Goal: Task Accomplishment & Management: Use online tool/utility

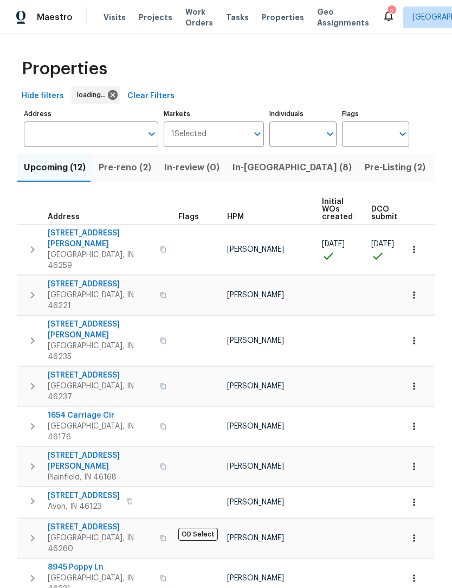
click at [251, 168] on span "In-reno (8)" at bounding box center [292, 167] width 119 height 15
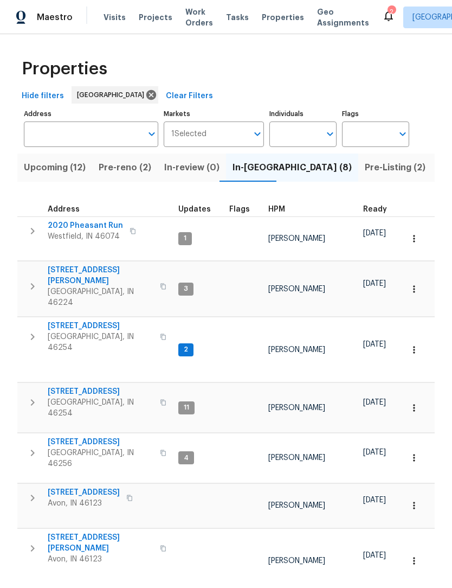
click at [105, 386] on span "5765 Liberty Creek Dr E" at bounding box center [101, 391] width 106 height 11
click at [56, 386] on span "5765 Liberty Creek Dr E" at bounding box center [101, 391] width 106 height 11
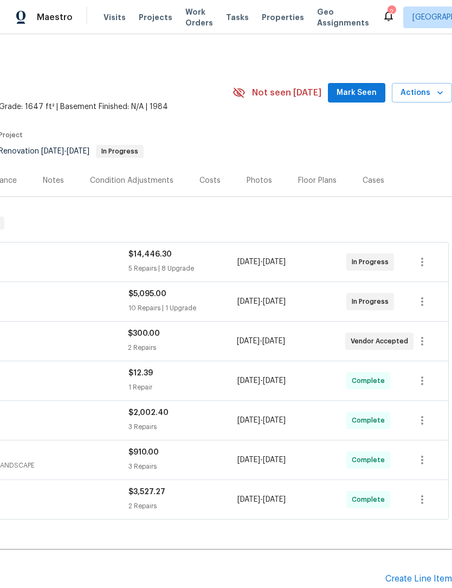
scroll to position [0, 160]
click at [424, 259] on icon "button" at bounding box center [422, 261] width 13 height 13
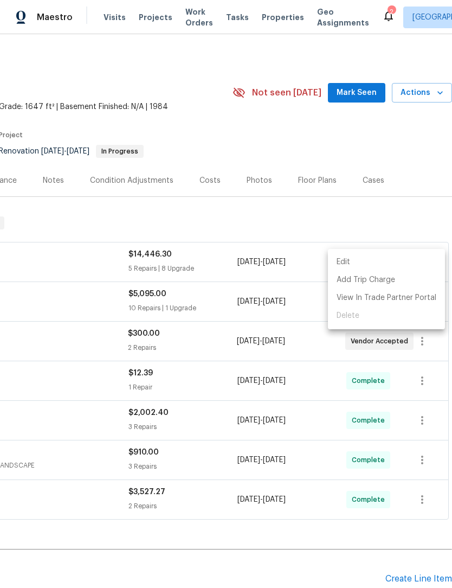
click at [386, 263] on li "Edit" at bounding box center [386, 262] width 117 height 18
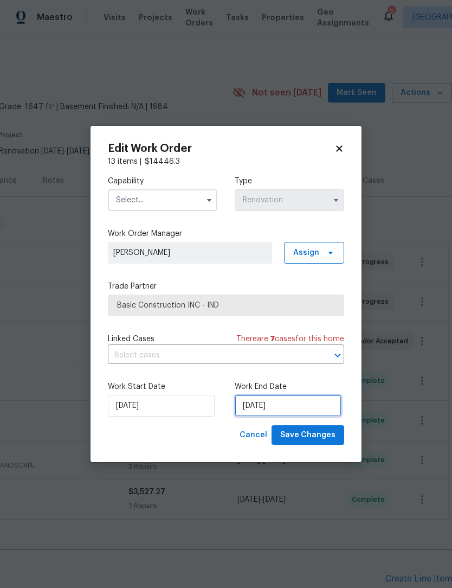
click at [301, 403] on input "9/15/2025" at bounding box center [288, 406] width 107 height 22
select select "8"
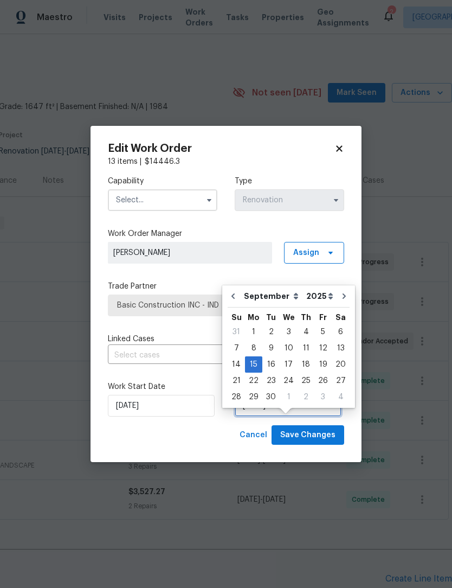
scroll to position [20, 0]
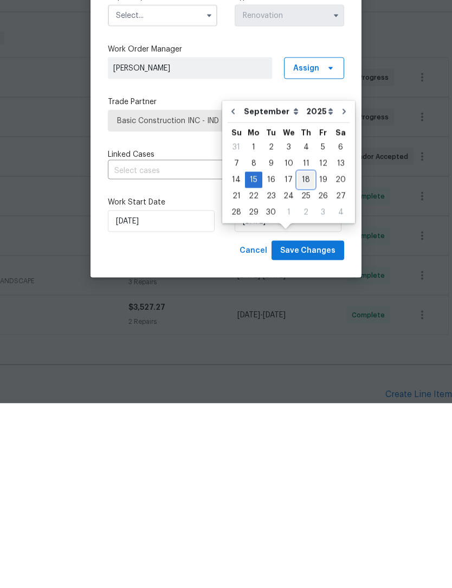
click at [304, 357] on div "18" at bounding box center [306, 364] width 17 height 15
type input "9/18/2025"
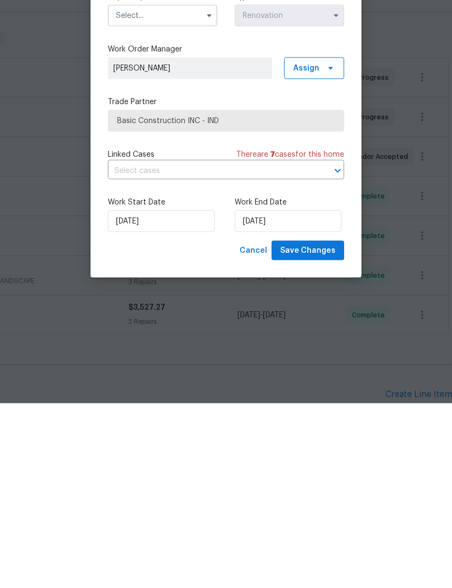
scroll to position [36, 0]
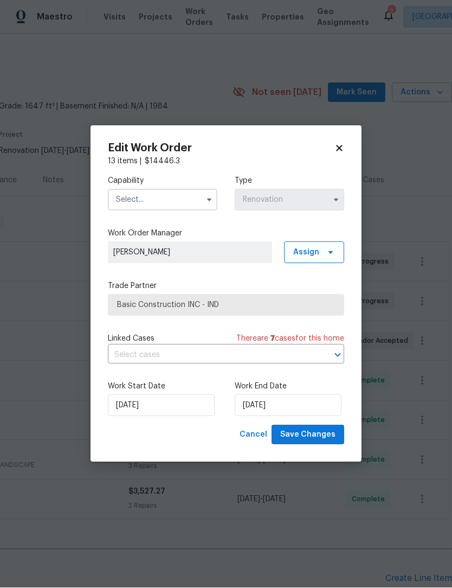
click at [176, 191] on input "text" at bounding box center [162, 200] width 109 height 22
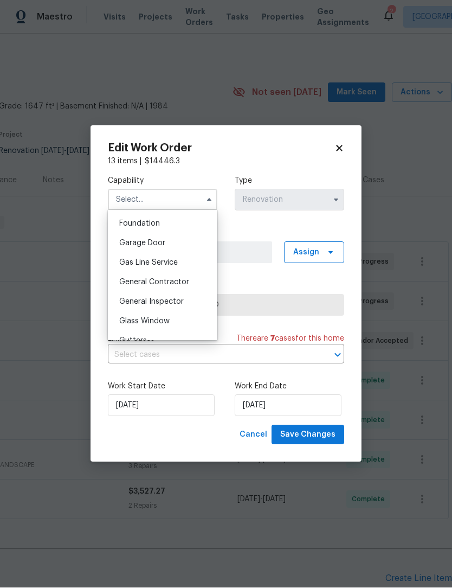
scroll to position [459, 0]
click at [183, 279] on span "General Contractor" at bounding box center [154, 282] width 70 height 8
type input "General Contractor"
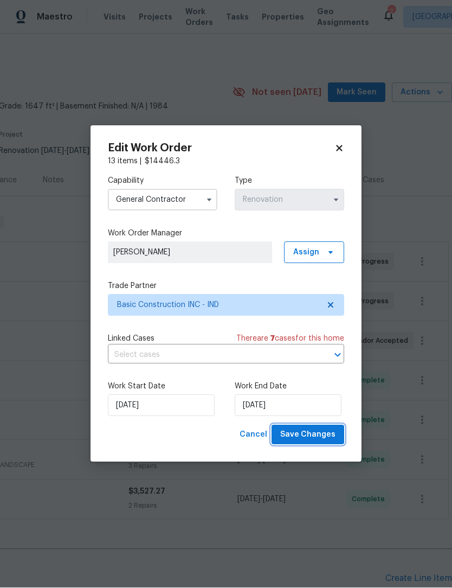
click at [330, 436] on span "Save Changes" at bounding box center [307, 435] width 55 height 14
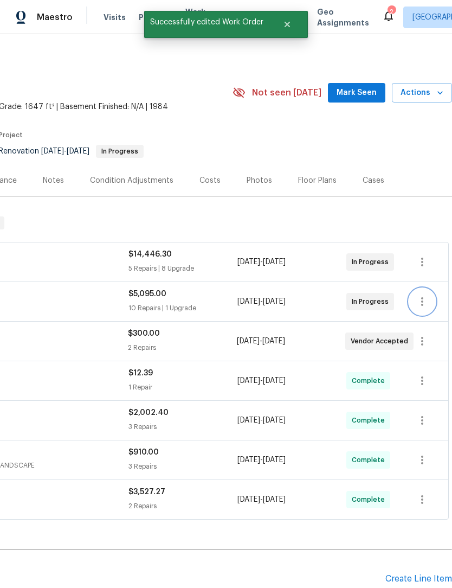
click at [424, 295] on icon "button" at bounding box center [422, 301] width 13 height 13
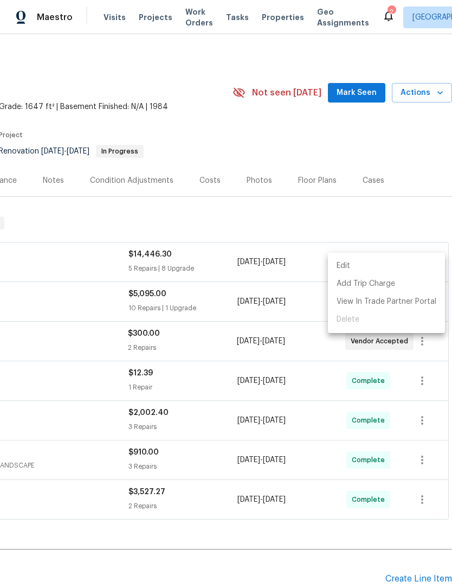
click at [352, 266] on li "Edit" at bounding box center [386, 266] width 117 height 18
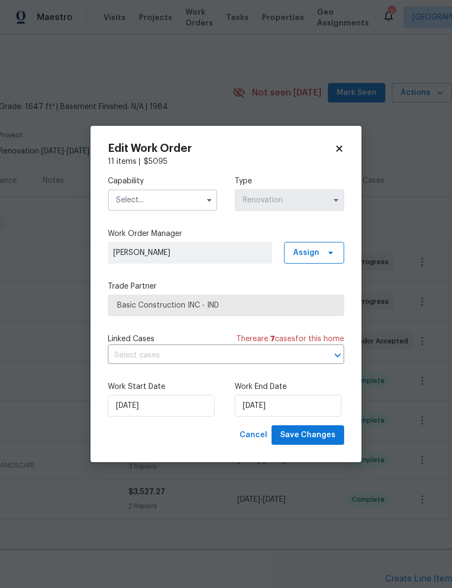
click at [178, 195] on input "text" at bounding box center [162, 200] width 109 height 22
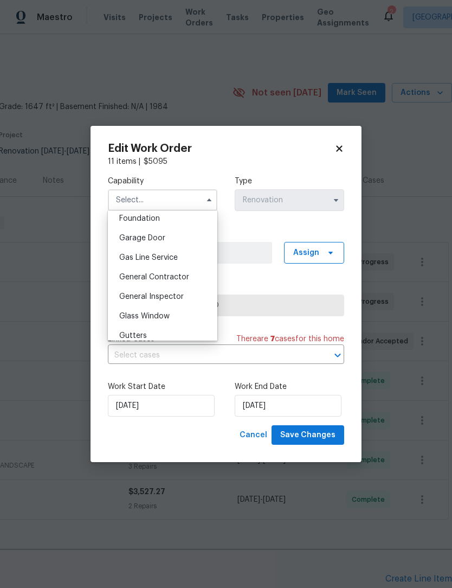
scroll to position [471, 0]
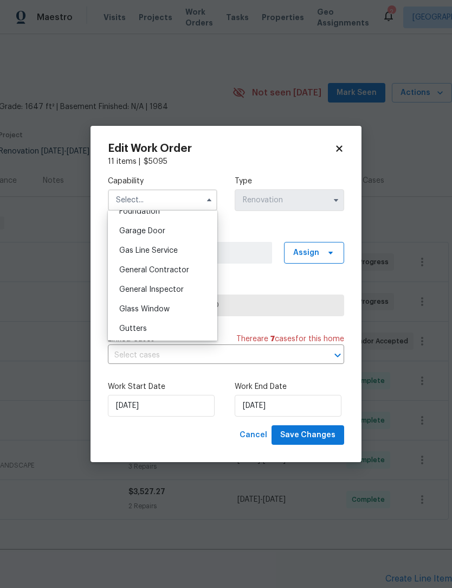
click at [188, 269] on span "General Contractor" at bounding box center [154, 270] width 70 height 8
type input "General Contractor"
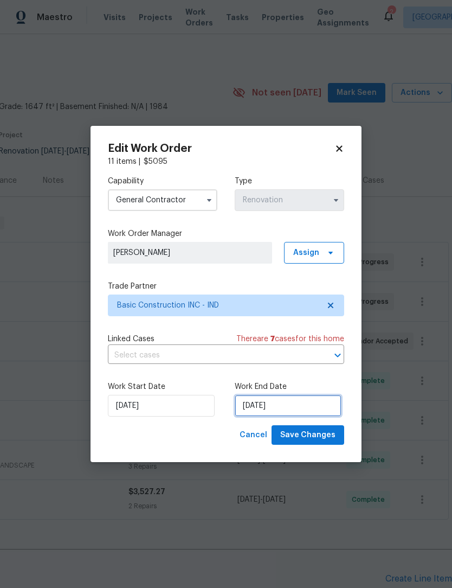
click at [299, 399] on input "9/16/2025" at bounding box center [288, 406] width 107 height 22
select select "8"
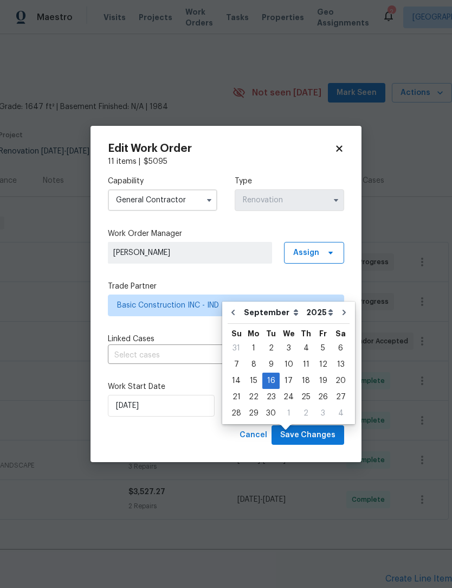
scroll to position [36, 0]
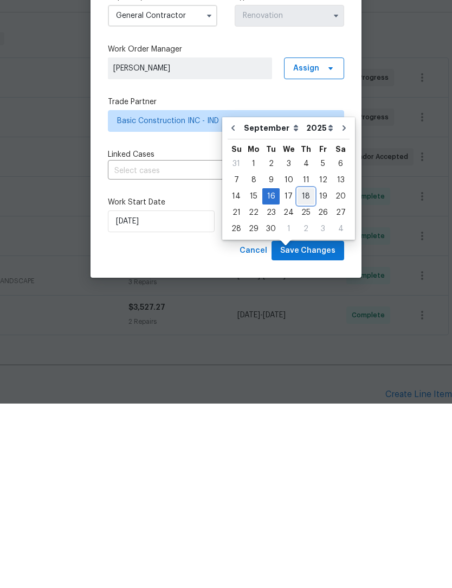
click at [302, 373] on div "18" at bounding box center [306, 380] width 17 height 15
type input "9/18/2025"
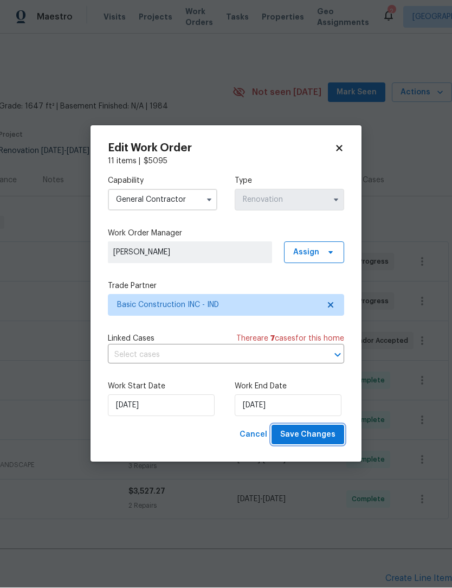
click at [322, 437] on span "Save Changes" at bounding box center [307, 435] width 55 height 14
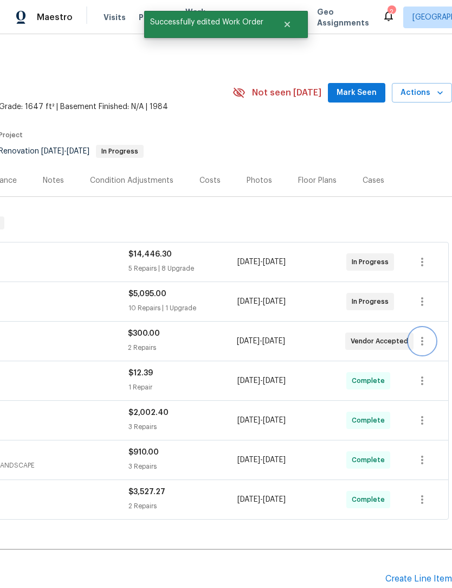
click at [421, 334] on icon "button" at bounding box center [422, 340] width 13 height 13
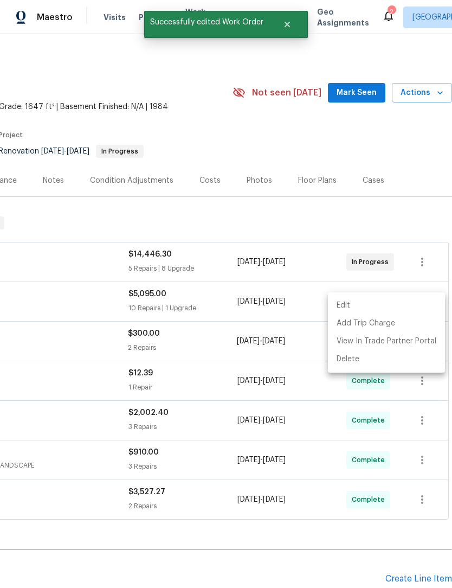
click at [352, 302] on li "Edit" at bounding box center [386, 305] width 117 height 18
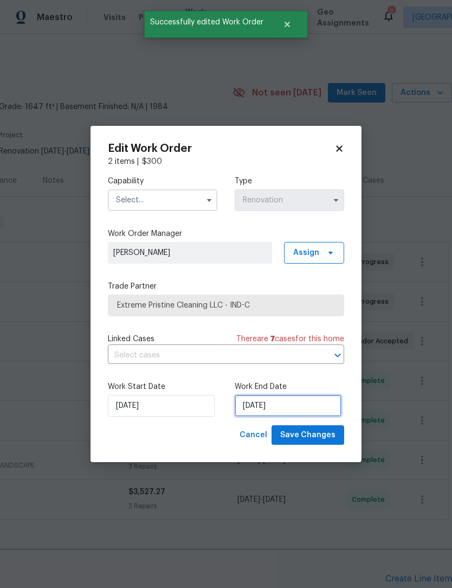
click at [294, 407] on input "9/17/2025" at bounding box center [288, 406] width 107 height 22
select select "8"
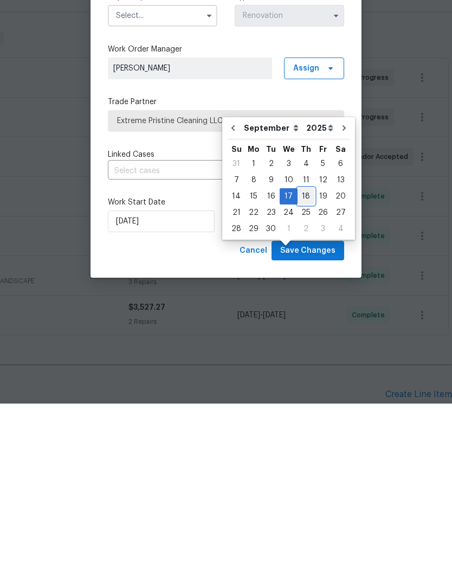
click at [300, 373] on div "18" at bounding box center [306, 380] width 17 height 15
type input "9/18/2025"
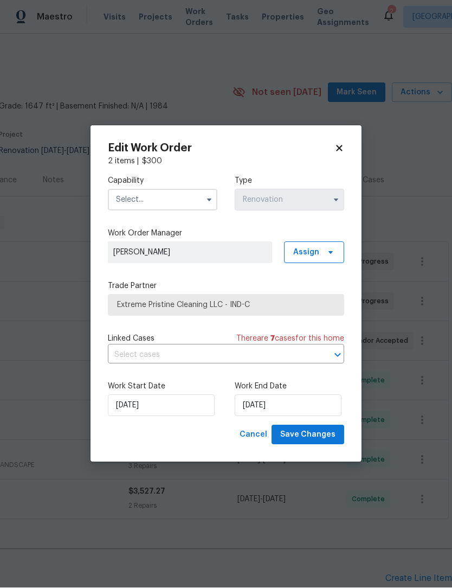
click at [173, 203] on input "text" at bounding box center [162, 200] width 109 height 22
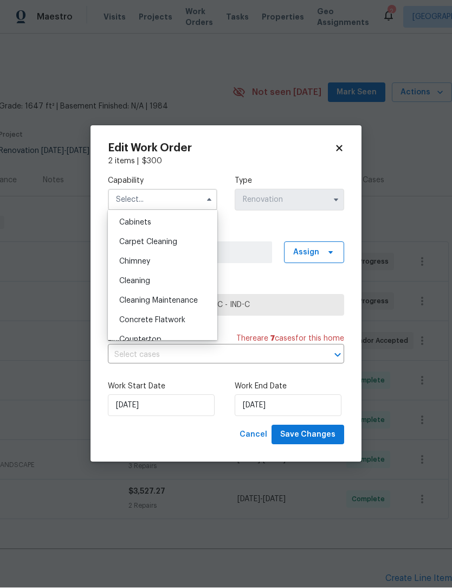
scroll to position [118, 0]
click at [159, 263] on div "Cleaning" at bounding box center [163, 261] width 104 height 20
type input "Cleaning"
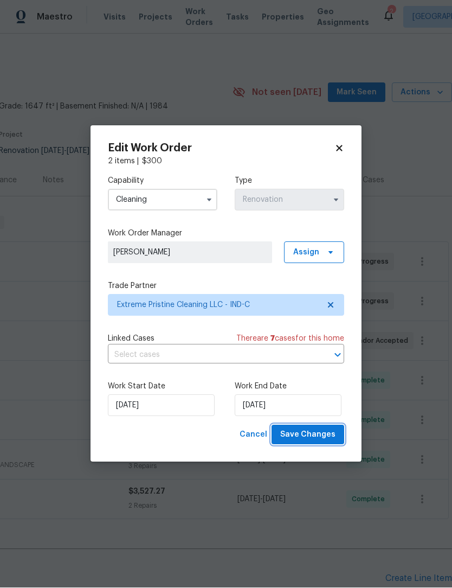
click at [327, 433] on span "Save Changes" at bounding box center [307, 435] width 55 height 14
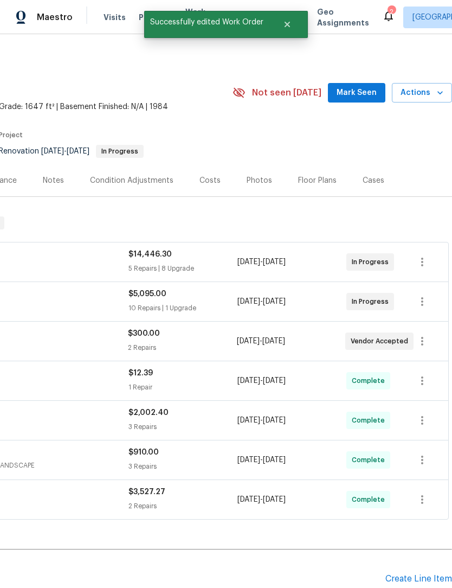
scroll to position [0, 0]
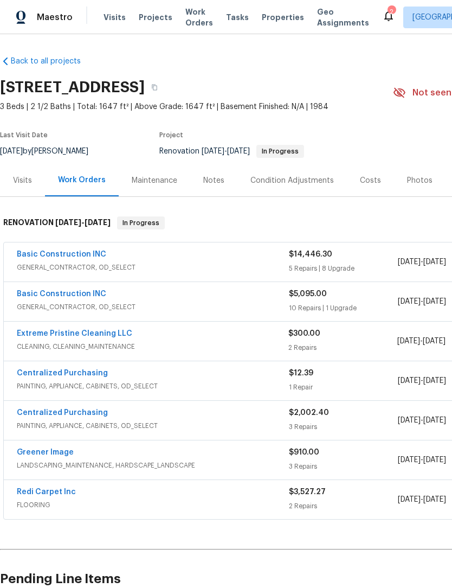
click at [302, 183] on div "Condition Adjustments" at bounding box center [291, 180] width 83 height 11
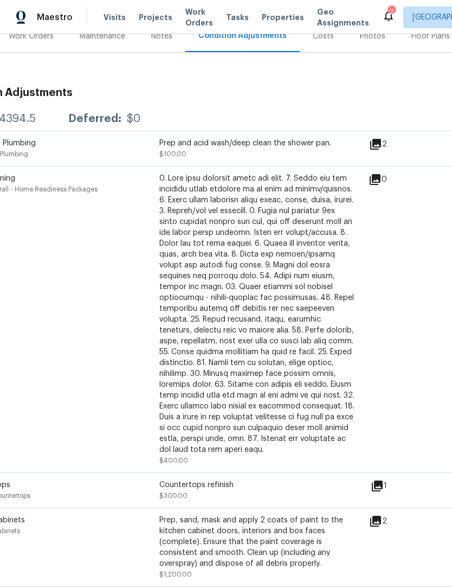
scroll to position [144, 51]
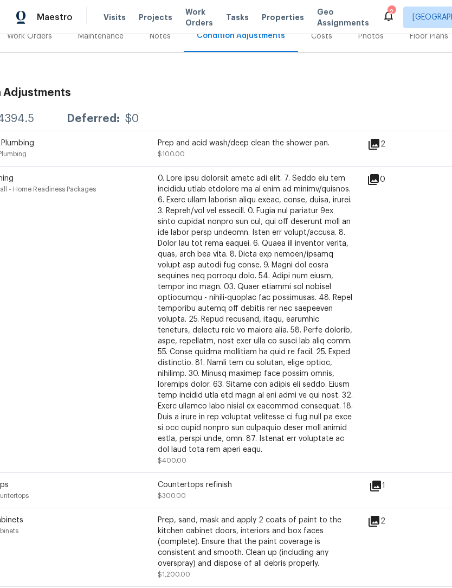
click at [378, 144] on icon at bounding box center [374, 144] width 11 height 11
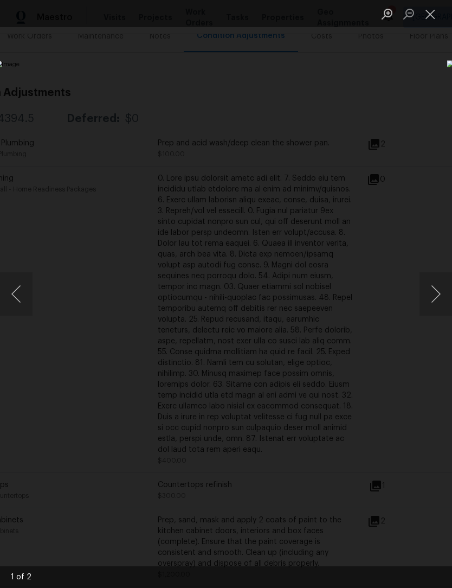
click at [438, 292] on button "Next image" at bounding box center [436, 293] width 33 height 43
click at [15, 293] on button "Previous image" at bounding box center [16, 293] width 33 height 43
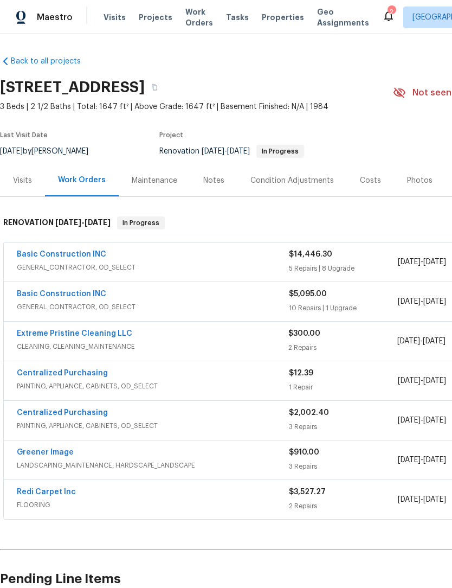
click at [35, 292] on link "Basic Construction INC" at bounding box center [61, 294] width 89 height 8
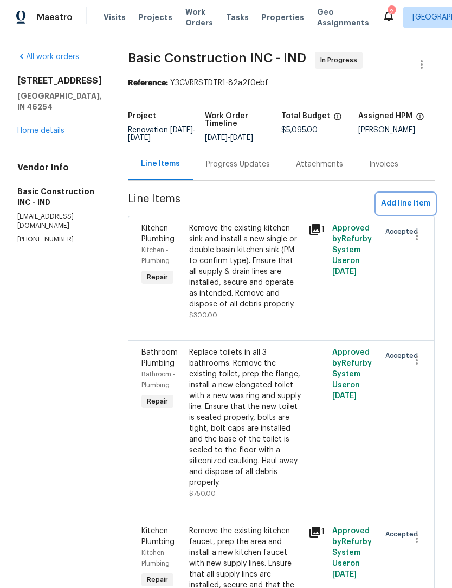
click at [408, 203] on span "Add line item" at bounding box center [405, 204] width 49 height 14
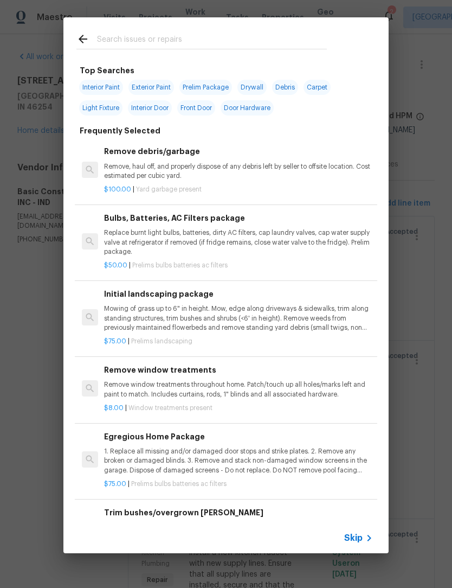
click at [164, 42] on input "text" at bounding box center [212, 41] width 230 height 16
type input "Tub"
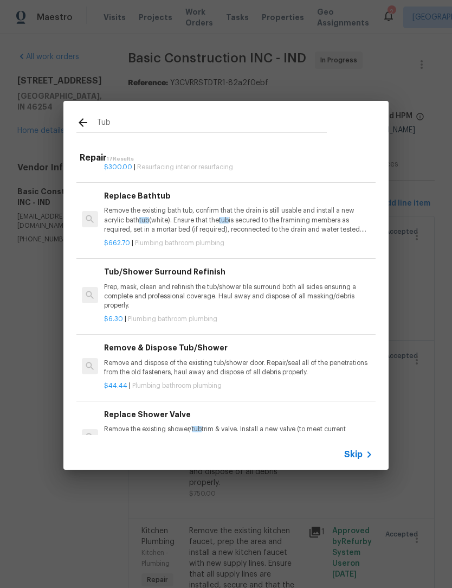
scroll to position [192, 0]
click at [282, 291] on p "Prep, mask, clean and refinish the tub/shower tile surround both all sides ensu…" at bounding box center [238, 296] width 269 height 28
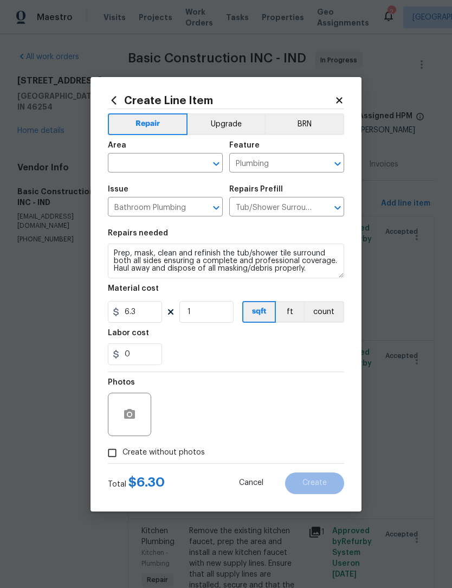
click at [147, 161] on input "text" at bounding box center [150, 164] width 85 height 17
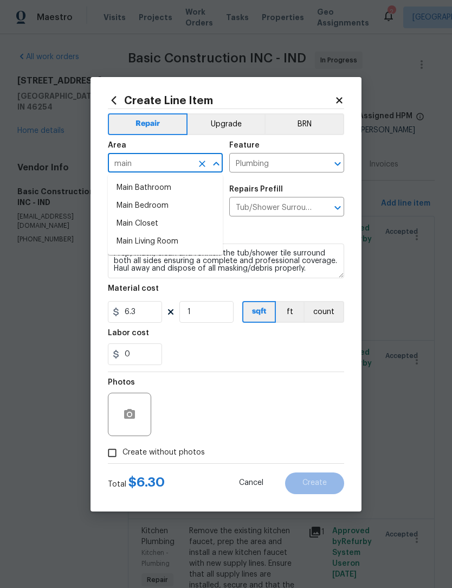
click at [156, 185] on li "Main Bathroom" at bounding box center [165, 188] width 115 height 18
type input "Main Bathroom"
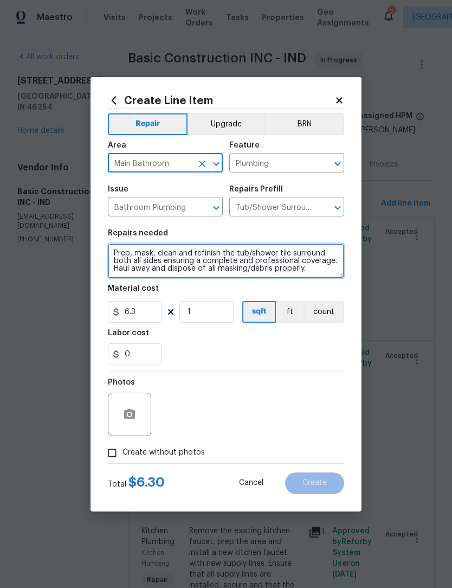
click at [114, 251] on textarea "Prep, mask, clean and refinish the tub/shower tile surround both all sides ensu…" at bounding box center [226, 260] width 236 height 35
click at [130, 257] on textarea "Prep, mask, clean and refinish the tub/shower tile surround both all sides ensu…" at bounding box center [226, 260] width 236 height 35
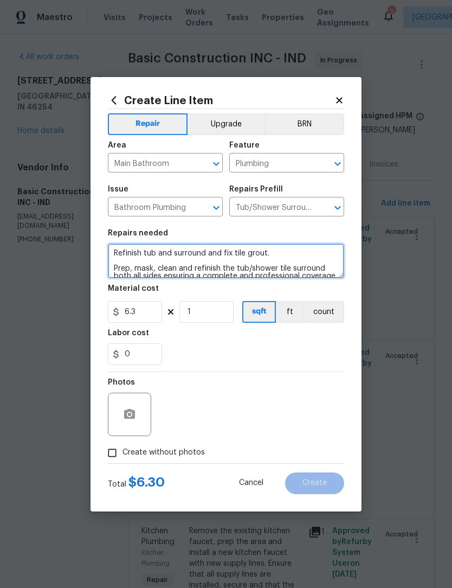
type textarea "Refinish tub and surround and fix tile grout. Prep, mask, clean and refinish th…"
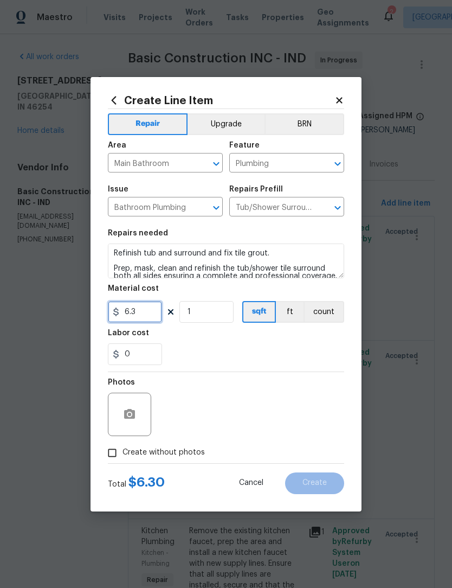
click at [140, 307] on input "6.3" at bounding box center [135, 312] width 54 height 22
click at [141, 316] on input "6.3" at bounding box center [135, 312] width 54 height 22
type input "550"
click at [299, 352] on div "0" at bounding box center [226, 354] width 236 height 22
click at [128, 412] on icon "button" at bounding box center [129, 414] width 11 height 10
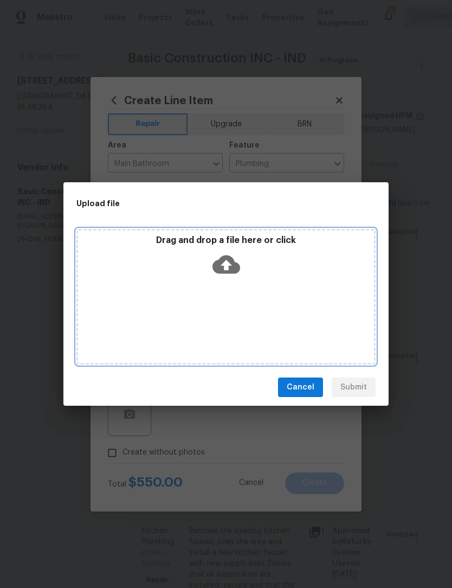
click at [238, 271] on icon at bounding box center [226, 264] width 28 height 18
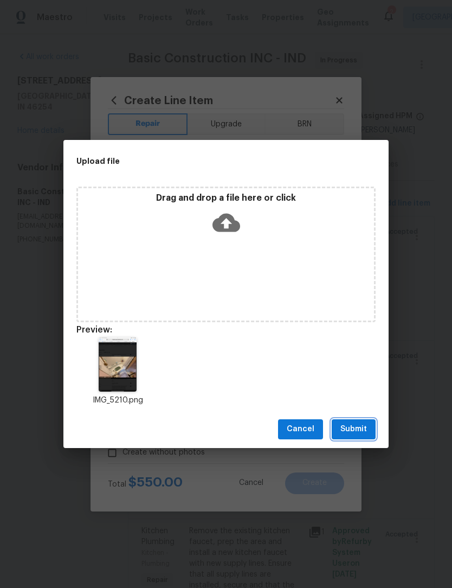
click at [364, 428] on span "Submit" at bounding box center [353, 429] width 27 height 14
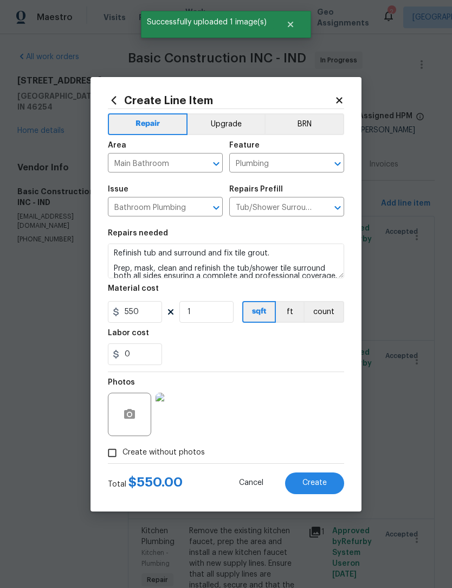
click at [331, 482] on button "Create" at bounding box center [314, 483] width 59 height 22
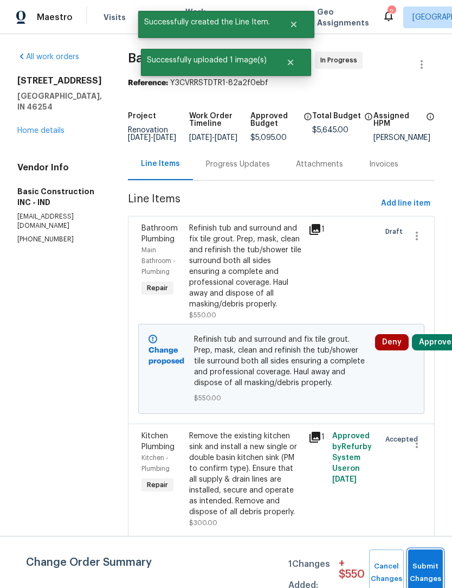
click at [428, 567] on button "Submit Changes" at bounding box center [425, 572] width 35 height 47
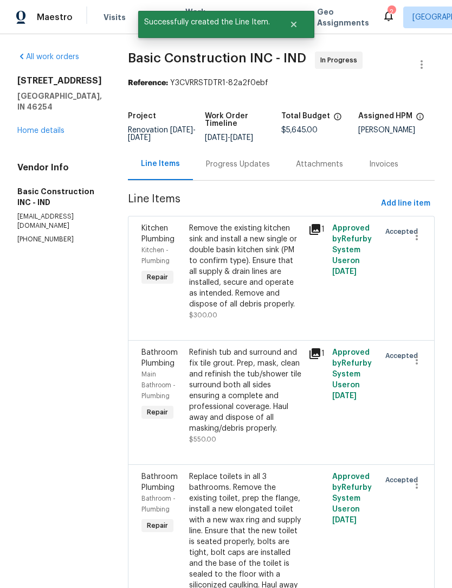
click at [220, 164] on div "Progress Updates" at bounding box center [238, 164] width 64 height 11
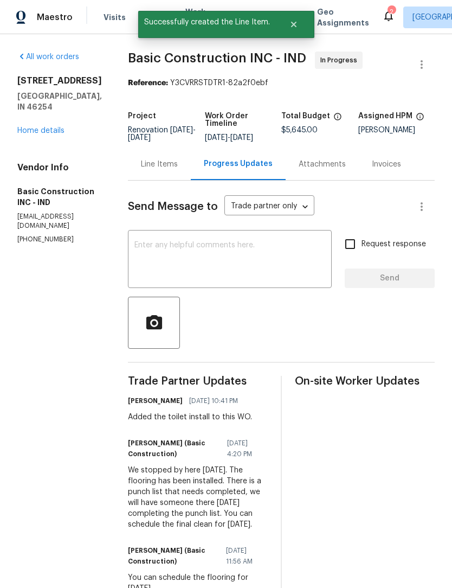
click at [212, 245] on textarea at bounding box center [229, 260] width 191 height 38
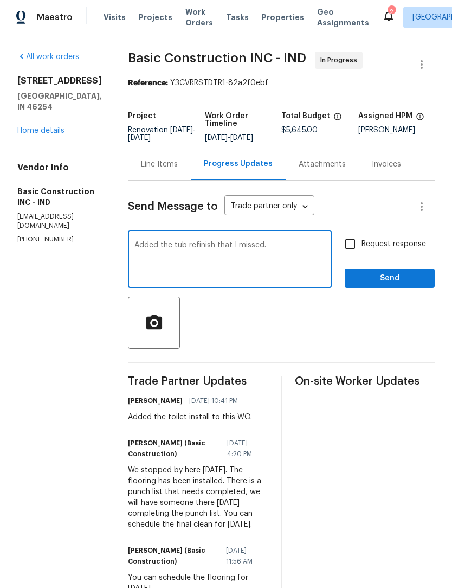
type textarea "Added the tub refinish that I missed."
click at [399, 279] on span "Send" at bounding box center [389, 279] width 73 height 14
